Goal: Contribute content: Add original content to the website for others to see

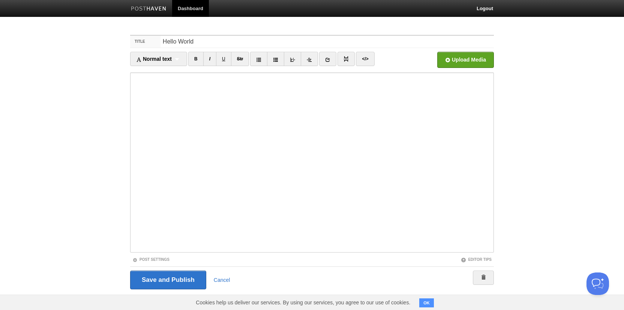
click at [161, 6] on img at bounding box center [149, 9] width 36 height 6
click at [164, 276] on input "Save and Publish" at bounding box center [168, 280] width 76 height 19
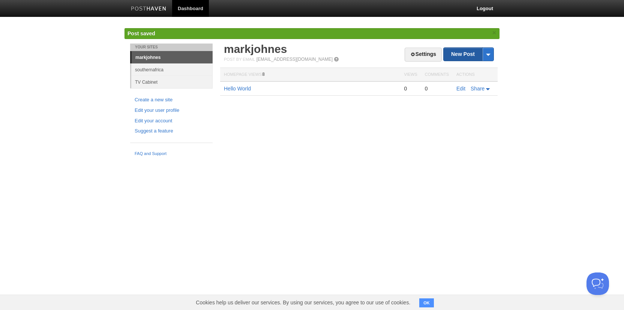
click at [454, 53] on link "New Post" at bounding box center [469, 54] width 50 height 13
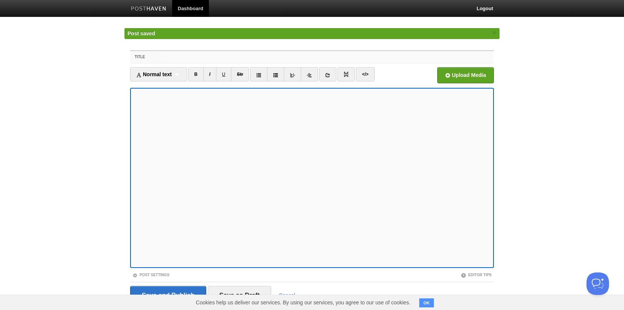
click at [221, 60] on input "Title" at bounding box center [328, 57] width 334 height 12
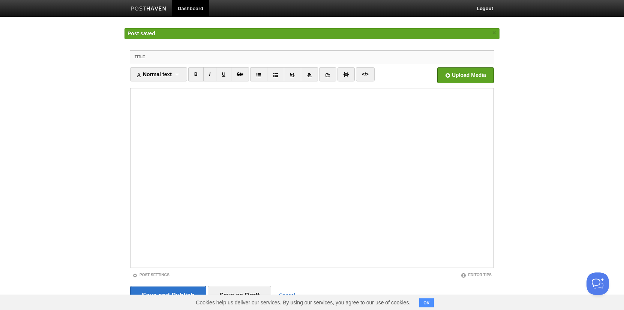
paste input "Lovable just made web design possible for everyone"
type input "Lovable just made web design possible for everyone"
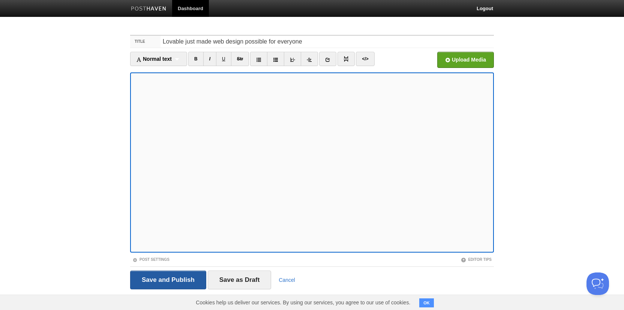
click at [161, 277] on input "Save and Publish" at bounding box center [168, 280] width 76 height 19
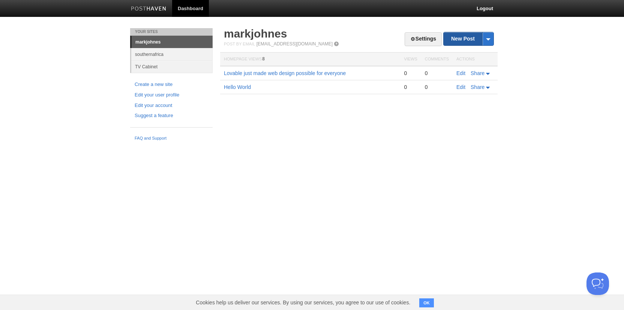
click at [459, 40] on link "New Post" at bounding box center [469, 38] width 50 height 13
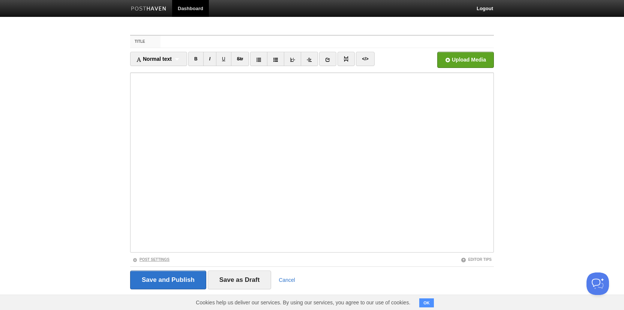
click at [157, 260] on link "Post Settings" at bounding box center [150, 259] width 37 height 4
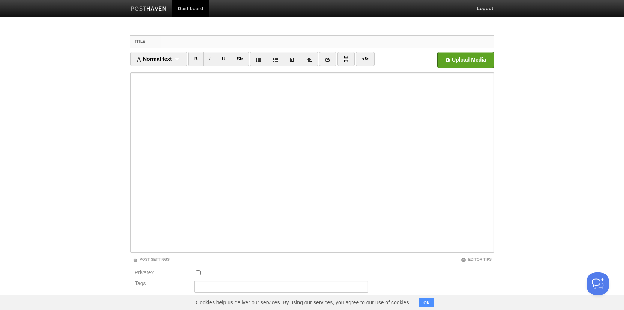
click at [167, 44] on input "Title" at bounding box center [328, 42] width 334 height 12
paste input "In [DATE], my first website went live."
type input "In [DATE], my first website went live."
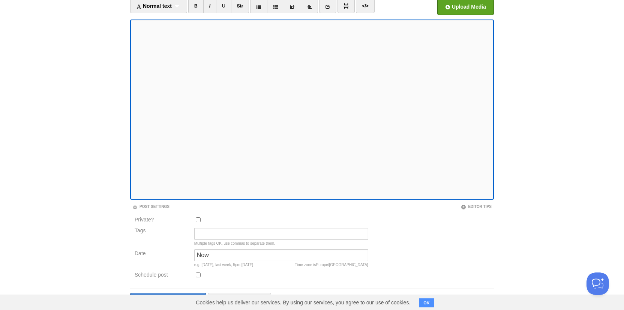
scroll to position [67, 0]
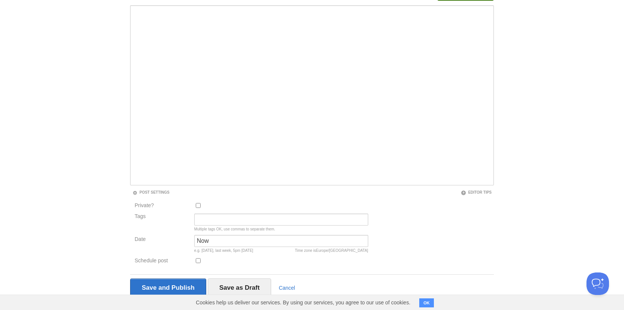
click at [197, 205] on input "Private?" at bounding box center [198, 205] width 5 height 5
checkbox input "true"
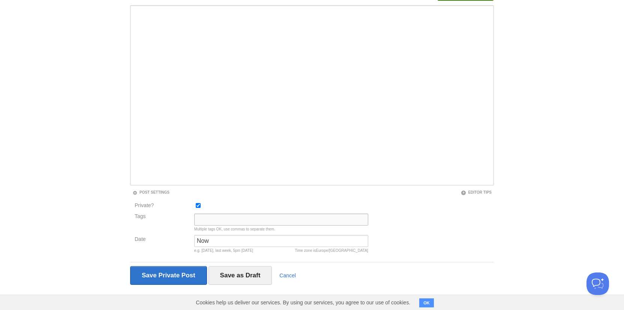
click at [204, 221] on input "Tags" at bounding box center [281, 220] width 174 height 12
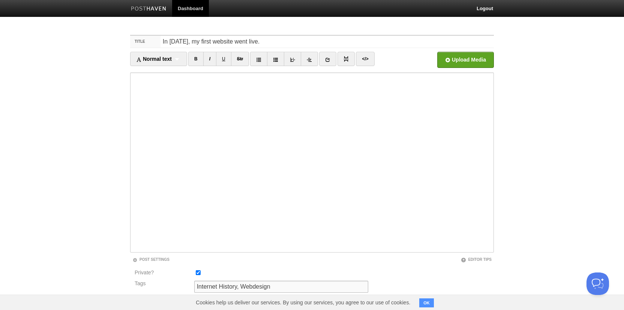
scroll to position [70, 0]
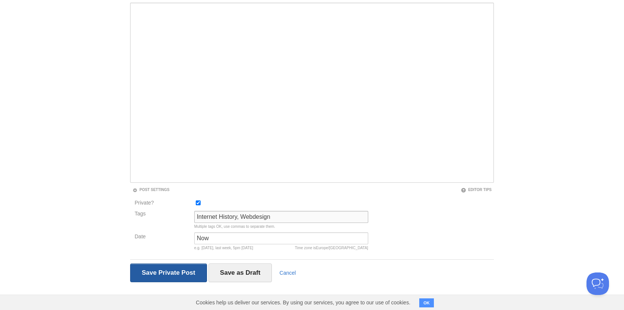
type input "Internet History, Webdesign"
click at [168, 275] on input "Save and Publish" at bounding box center [168, 272] width 77 height 19
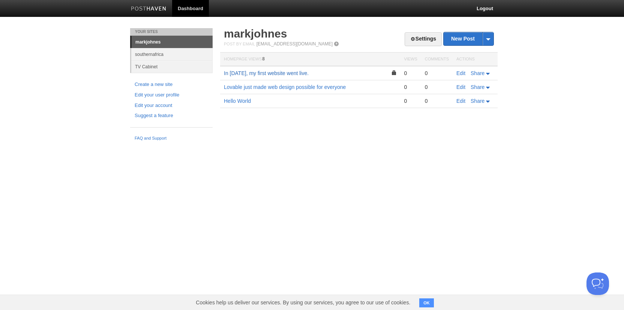
click at [251, 76] on link "In [DATE], my first website went live." at bounding box center [266, 73] width 85 height 6
click at [462, 72] on link "Edit" at bounding box center [461, 73] width 9 height 6
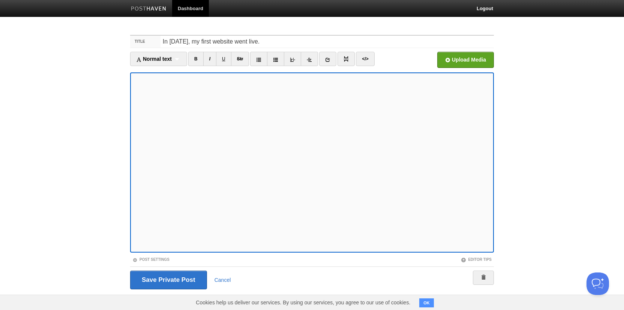
scroll to position [7, 0]
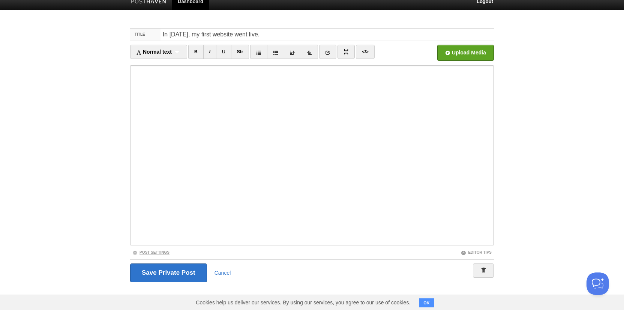
click at [156, 252] on link "Post Settings" at bounding box center [150, 252] width 37 height 4
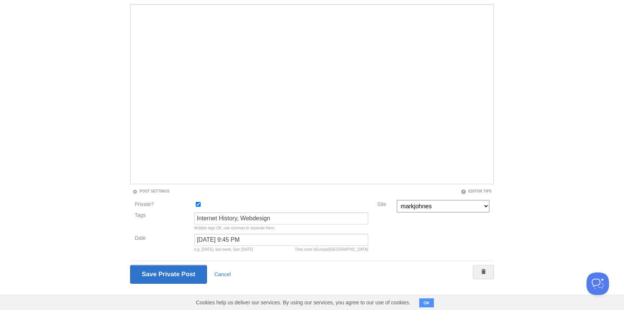
scroll to position [70, 0]
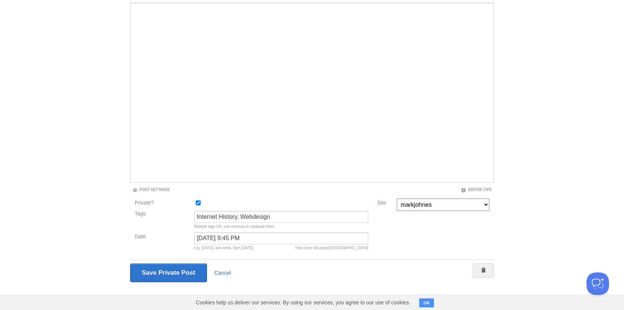
click at [199, 203] on input "Private?" at bounding box center [198, 202] width 5 height 5
checkbox input "false"
click at [177, 274] on input "Save and Publish" at bounding box center [168, 272] width 76 height 19
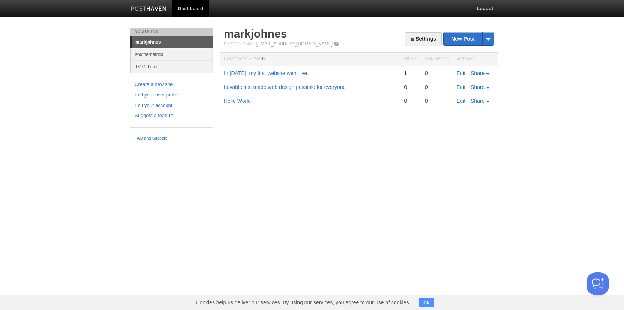
click at [462, 74] on link "Edit" at bounding box center [461, 73] width 9 height 6
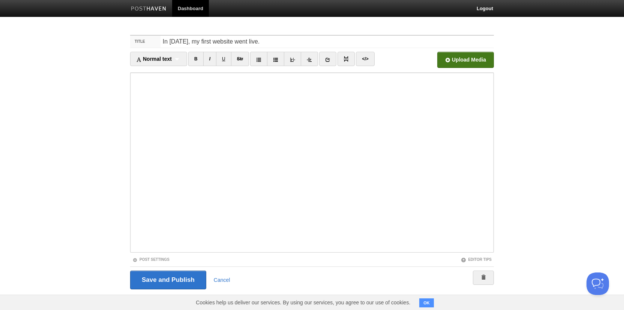
click at [483, 57] on input "file" at bounding box center [239, 62] width 568 height 38
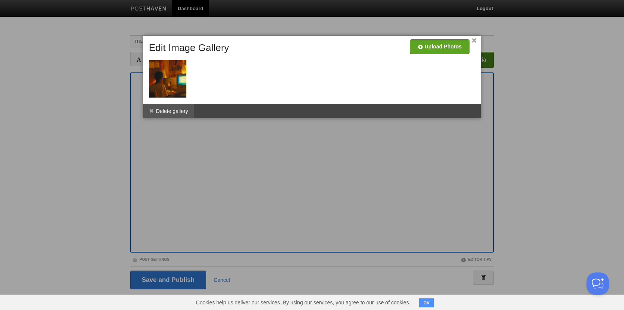
click at [179, 112] on li "Delete gallery" at bounding box center [168, 111] width 51 height 14
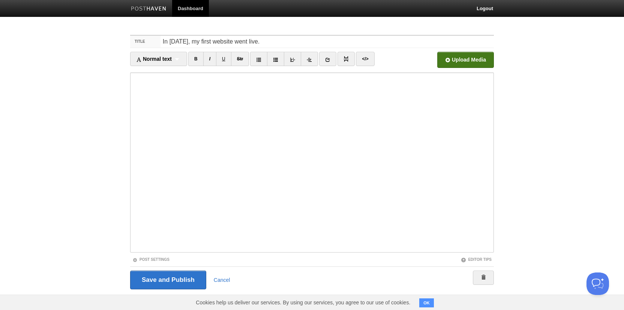
click at [470, 61] on input "file" at bounding box center [239, 62] width 568 height 38
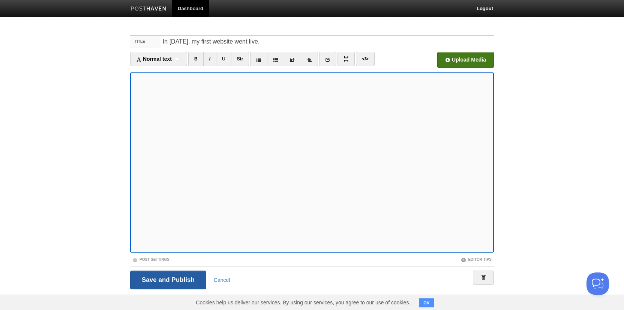
click at [181, 278] on input "Save and Publish" at bounding box center [168, 280] width 76 height 19
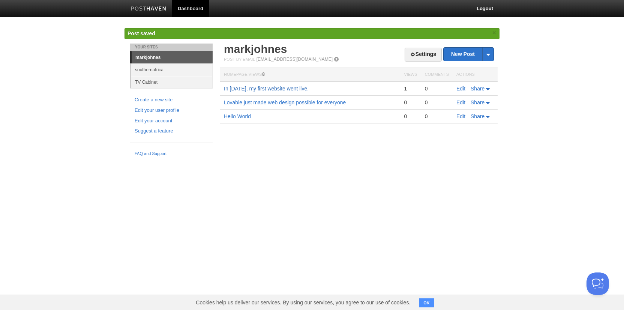
click at [283, 88] on link "In [DATE], my first website went live." at bounding box center [266, 89] width 85 height 6
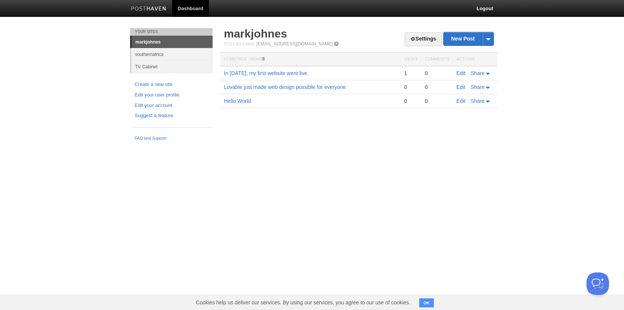
click at [460, 75] on link "Edit" at bounding box center [461, 73] width 9 height 6
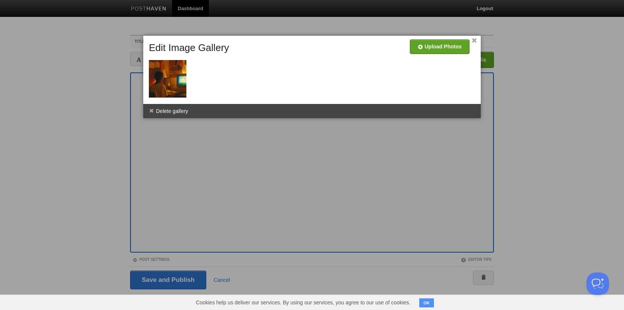
click at [233, 160] on div at bounding box center [312, 155] width 624 height 310
click at [169, 82] on img at bounding box center [168, 79] width 38 height 38
click at [472, 39] on link "×" at bounding box center [474, 41] width 5 height 4
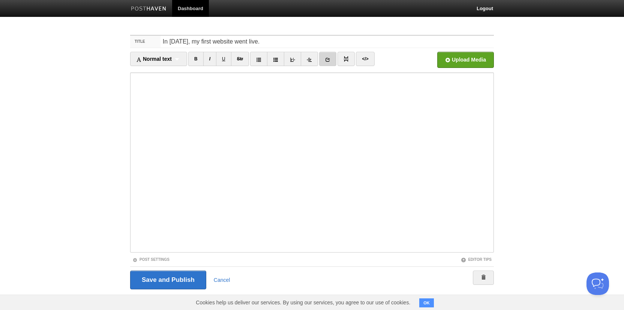
click at [328, 62] on icon at bounding box center [327, 59] width 5 height 5
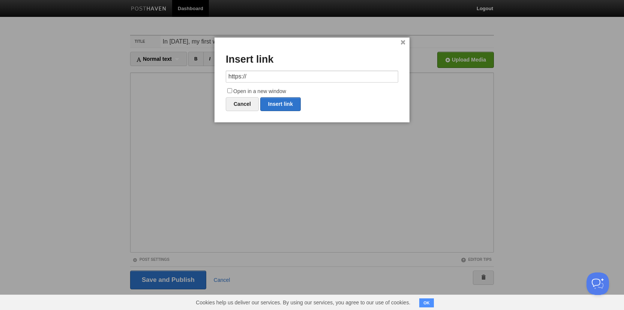
click at [402, 41] on link "×" at bounding box center [403, 43] width 5 height 4
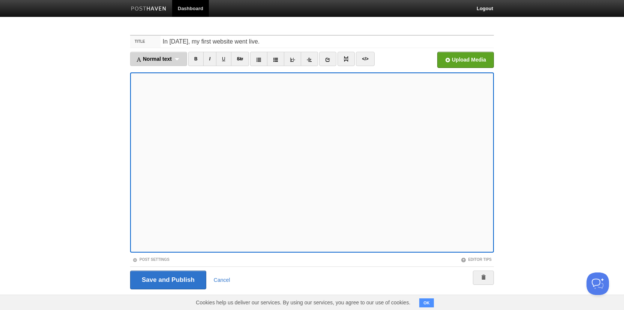
click at [166, 65] on div "Normal text Normal text Heading 1 Heading 2 Heading 3" at bounding box center [158, 59] width 57 height 14
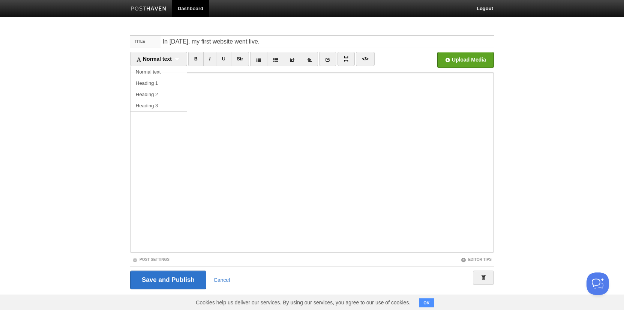
click at [94, 132] on body "Dashboard Logout Post saved × Post created × Post created × Post saved × Post s…" at bounding box center [312, 159] width 624 height 318
click at [182, 282] on input "Save and Publish" at bounding box center [168, 280] width 76 height 19
